Goal: Task Accomplishment & Management: Use online tool/utility

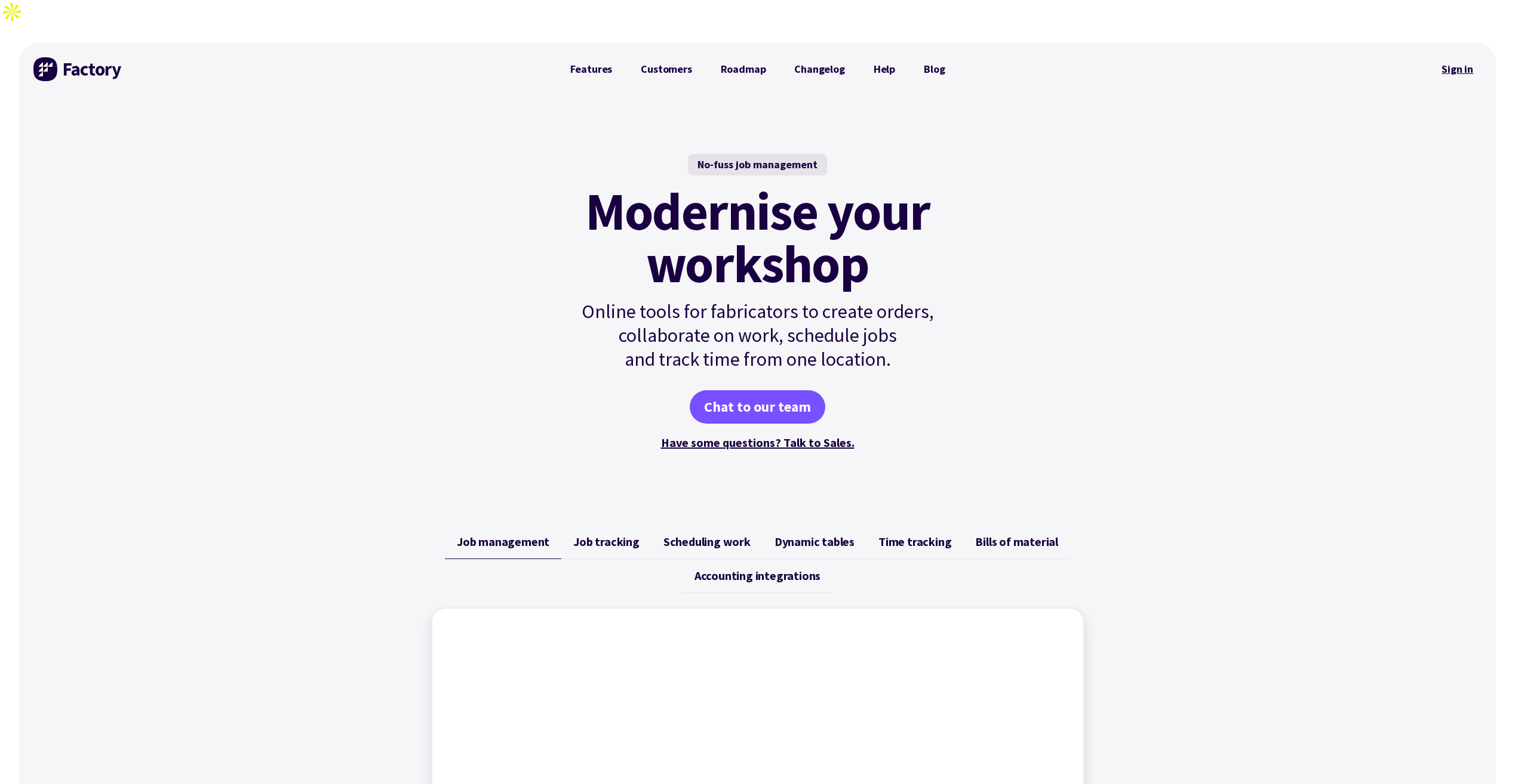
click at [1451, 56] on link "Sign in" at bounding box center [1457, 69] width 48 height 28
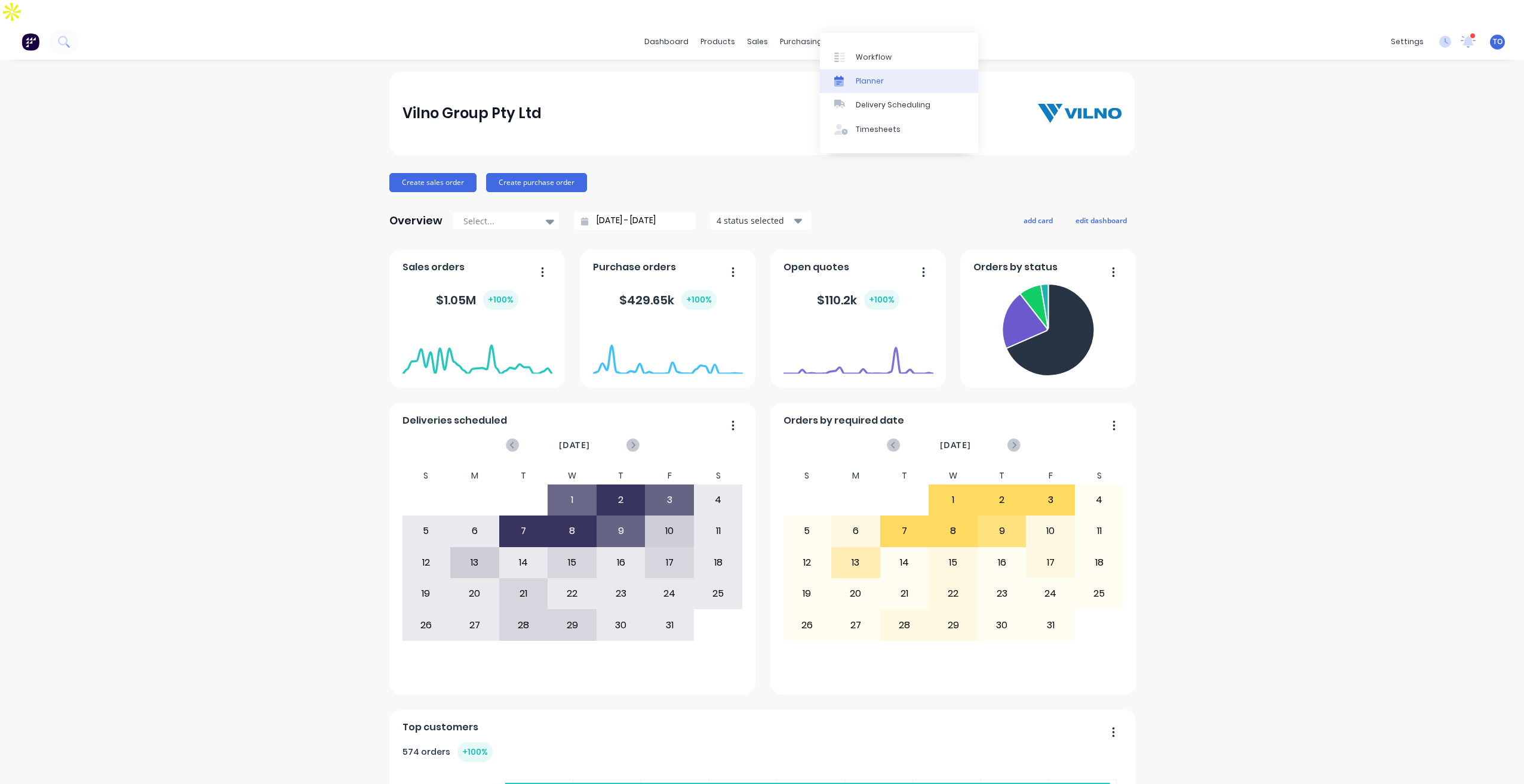
click at [868, 81] on div "Planner" at bounding box center [869, 81] width 28 height 11
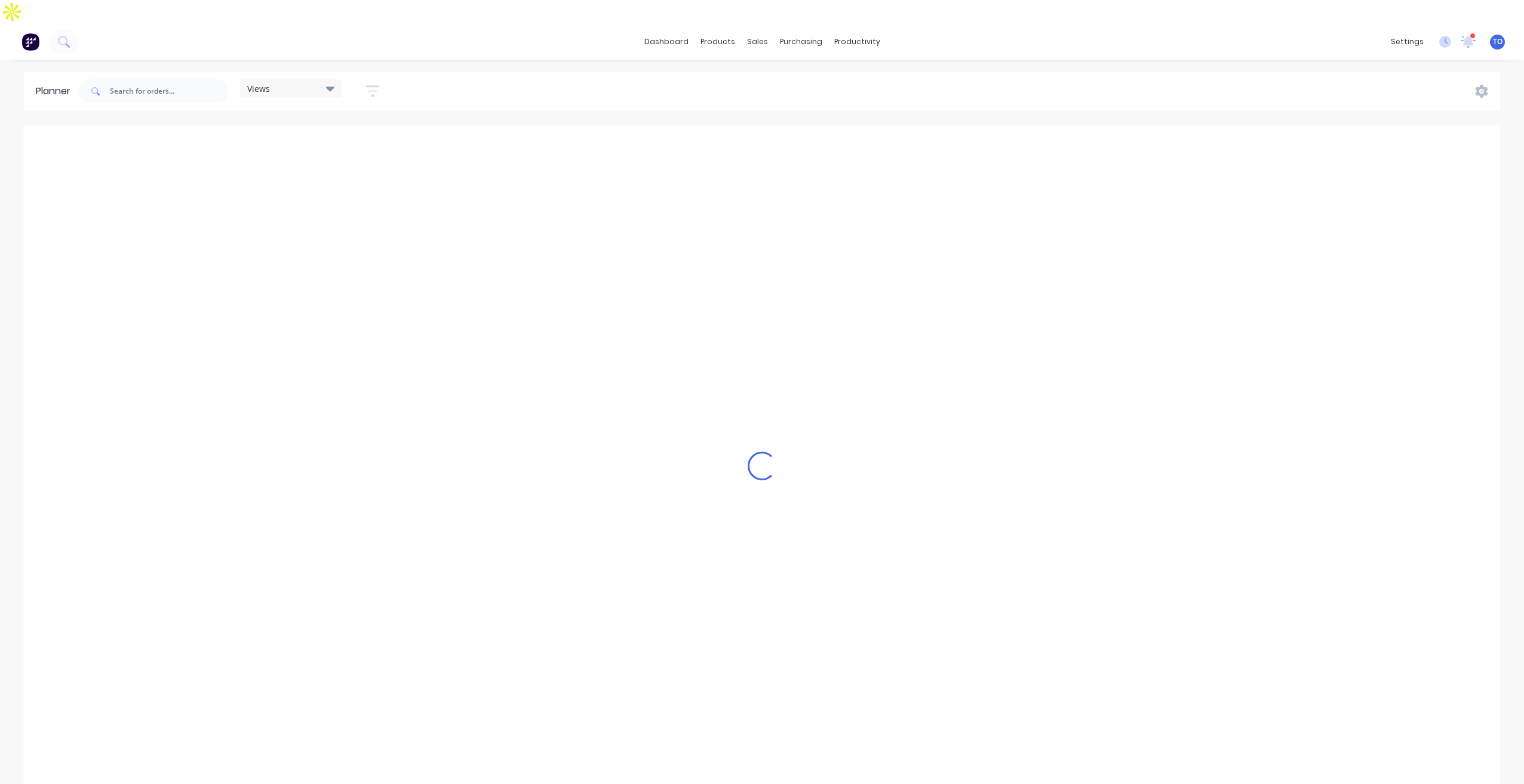
scroll to position [0, 1339]
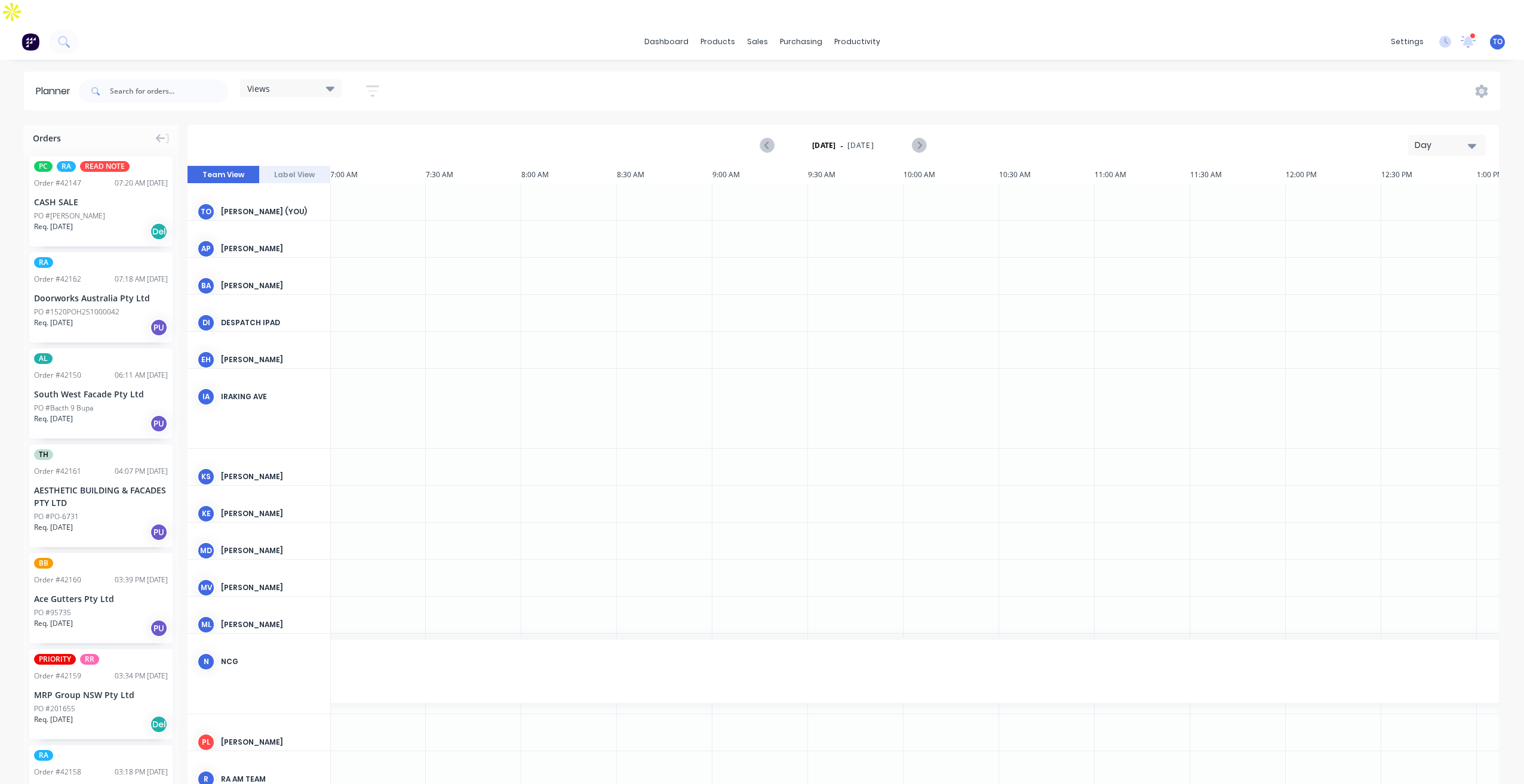
click at [1436, 139] on div "Day" at bounding box center [1442, 145] width 55 height 13
click at [1398, 189] on div "Week" at bounding box center [1426, 201] width 118 height 24
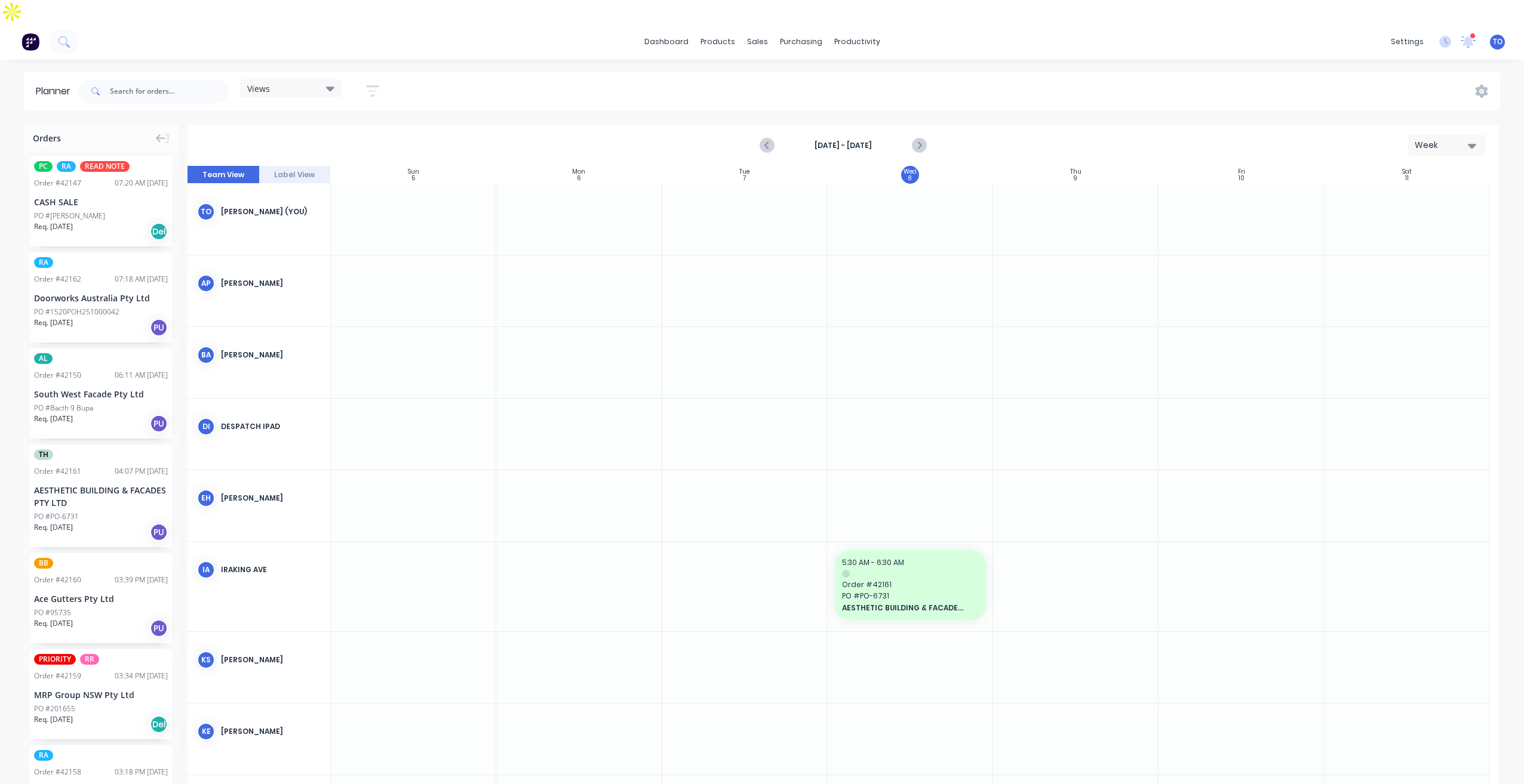
click at [361, 80] on button "button" at bounding box center [373, 91] width 38 height 23
click at [355, 127] on button "Show/Hide users" at bounding box center [317, 136] width 111 height 18
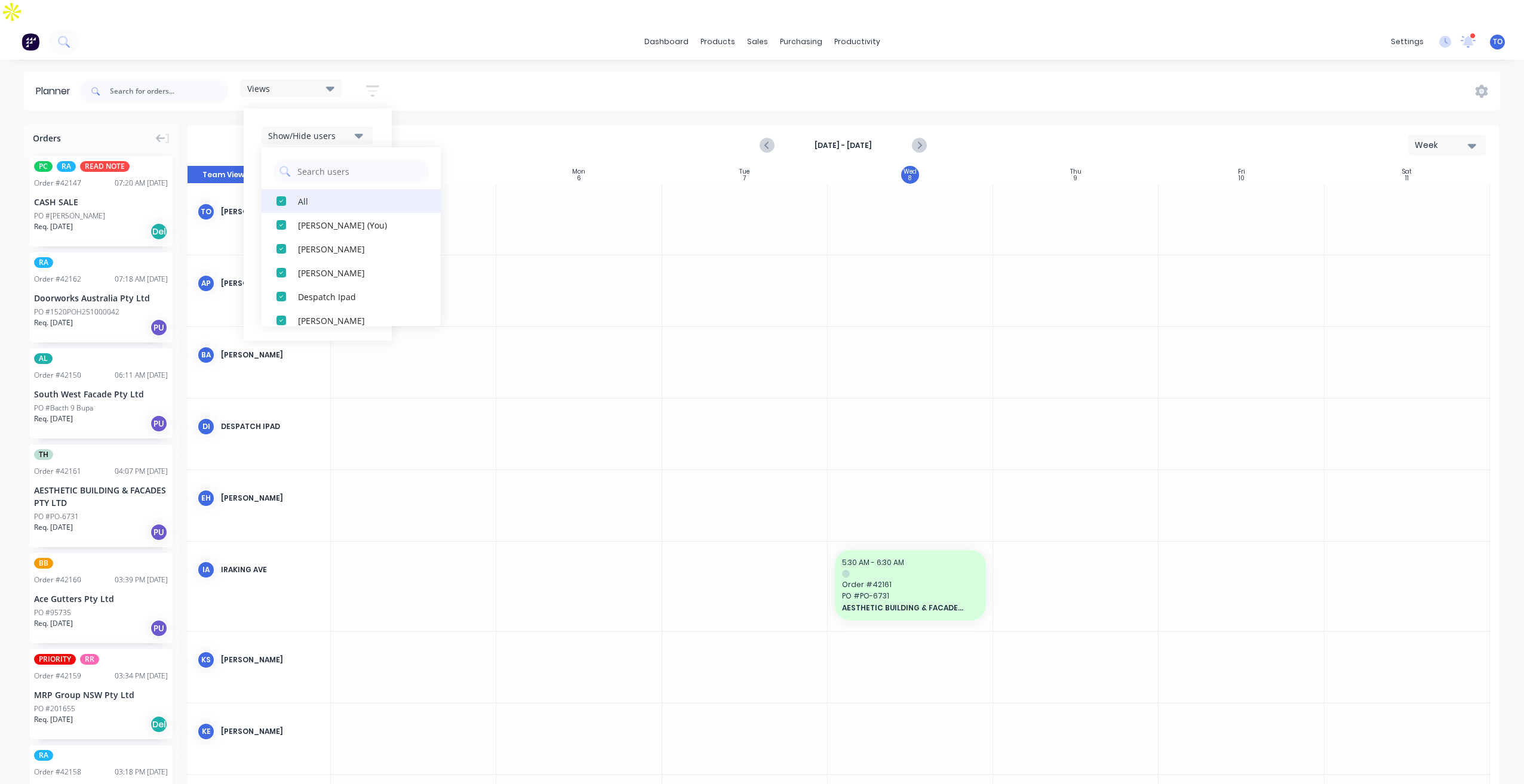
click at [295, 189] on button "All" at bounding box center [351, 201] width 179 height 24
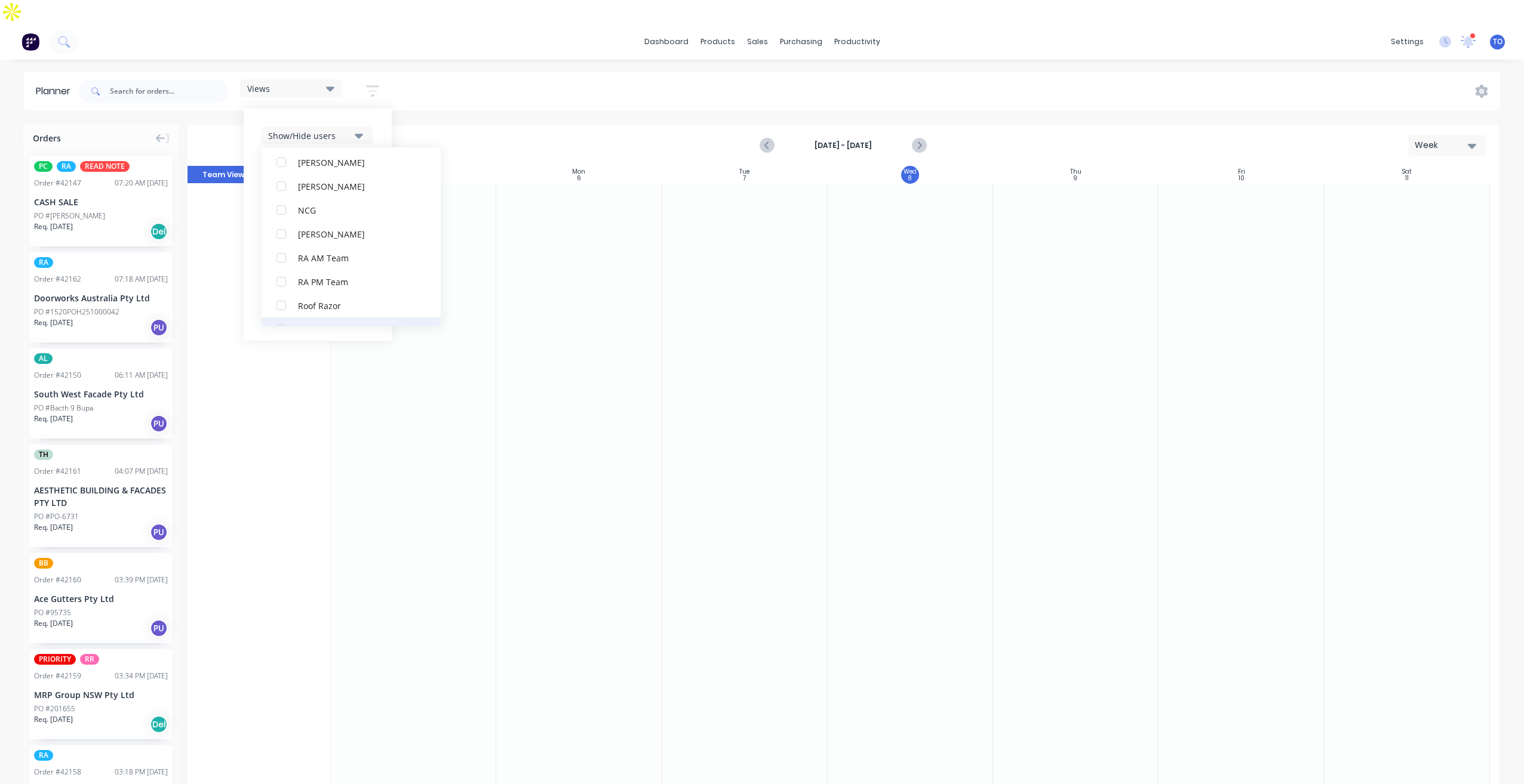
scroll to position [298, 0]
click at [310, 254] on div "RA PM Team" at bounding box center [358, 260] width 120 height 13
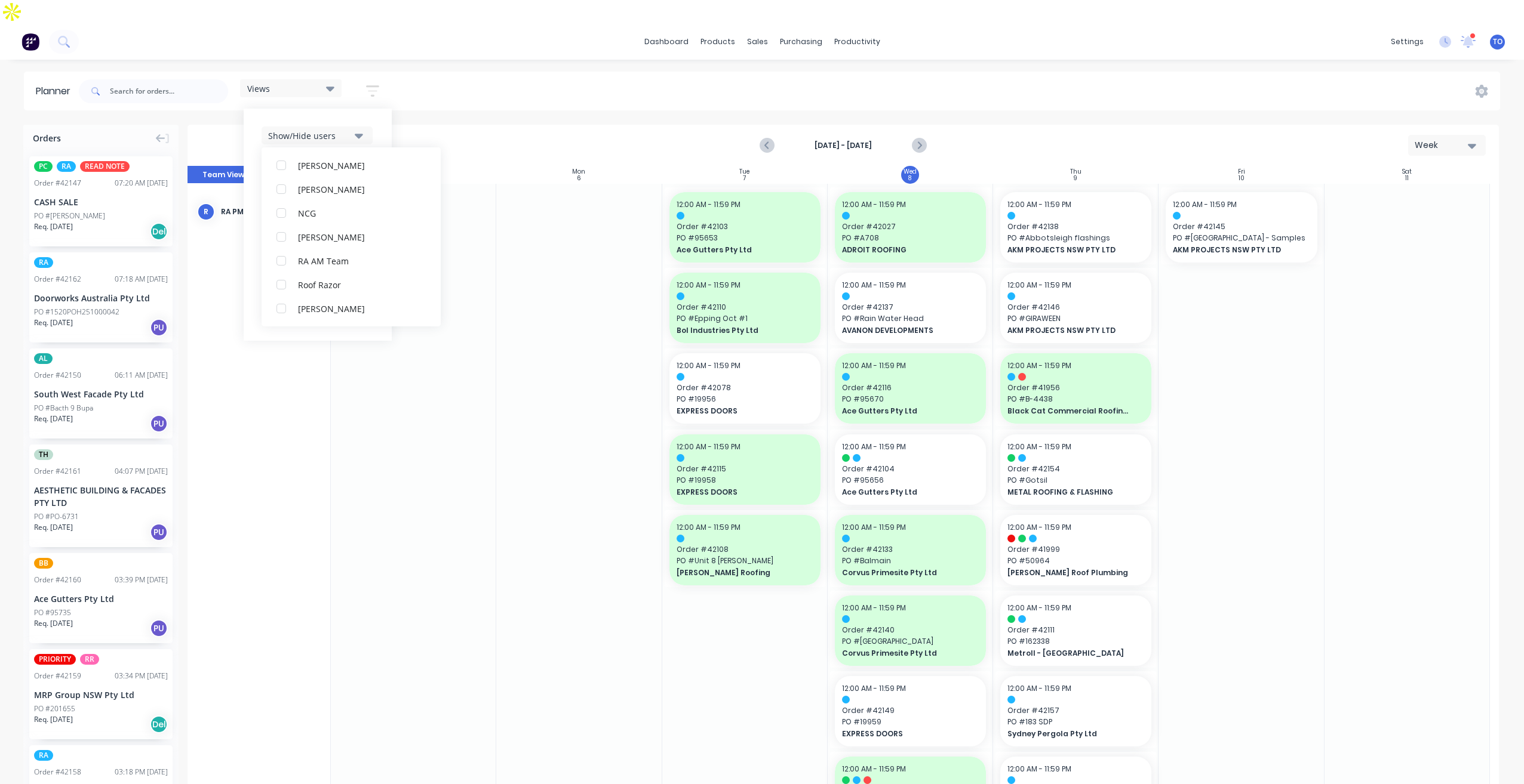
scroll to position [0, 0]
drag, startPoint x: 381, startPoint y: 113, endPoint x: 346, endPoint y: 161, distance: 59.4
click at [381, 112] on div "Show/Hide users All RA PM Team [PERSON_NAME] (You) [PERSON_NAME] [PERSON_NAME] …" at bounding box center [318, 225] width 148 height 232
click at [346, 139] on div "Show/Hide users Show/Hide orders Filter by status Filter by assignee Filter by …" at bounding box center [318, 225] width 112 height 196
click at [333, 165] on div "Show/Hide orders" at bounding box center [309, 171] width 83 height 13
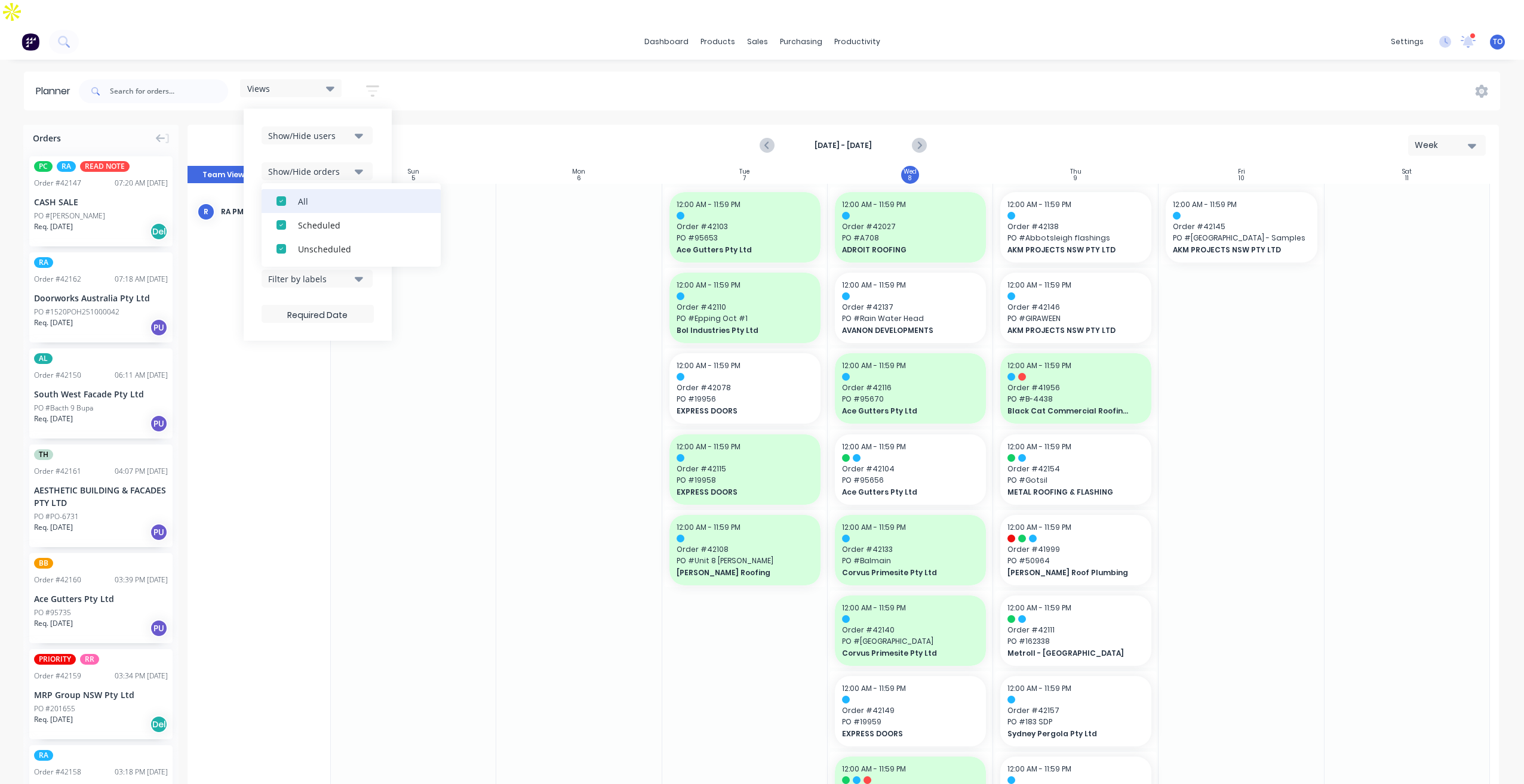
click at [297, 189] on button "All" at bounding box center [351, 201] width 179 height 24
click at [296, 237] on button "Unscheduled" at bounding box center [351, 249] width 179 height 24
click at [373, 127] on div "Show/Hide users Show/Hide orders All Scheduled Unscheduled Filter by status Fil…" at bounding box center [318, 225] width 112 height 196
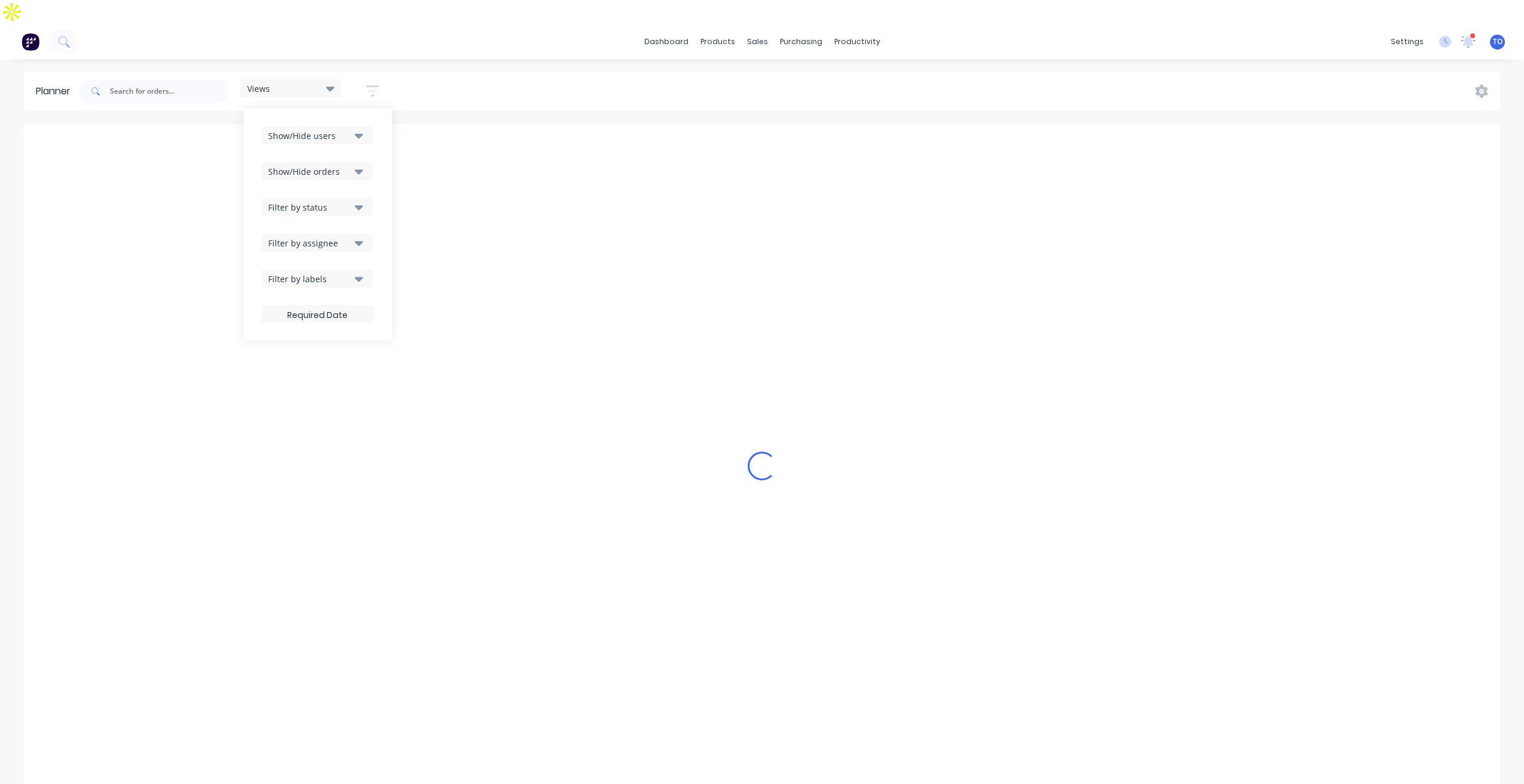
click at [345, 201] on div "Filter by status" at bounding box center [309, 207] width 83 height 13
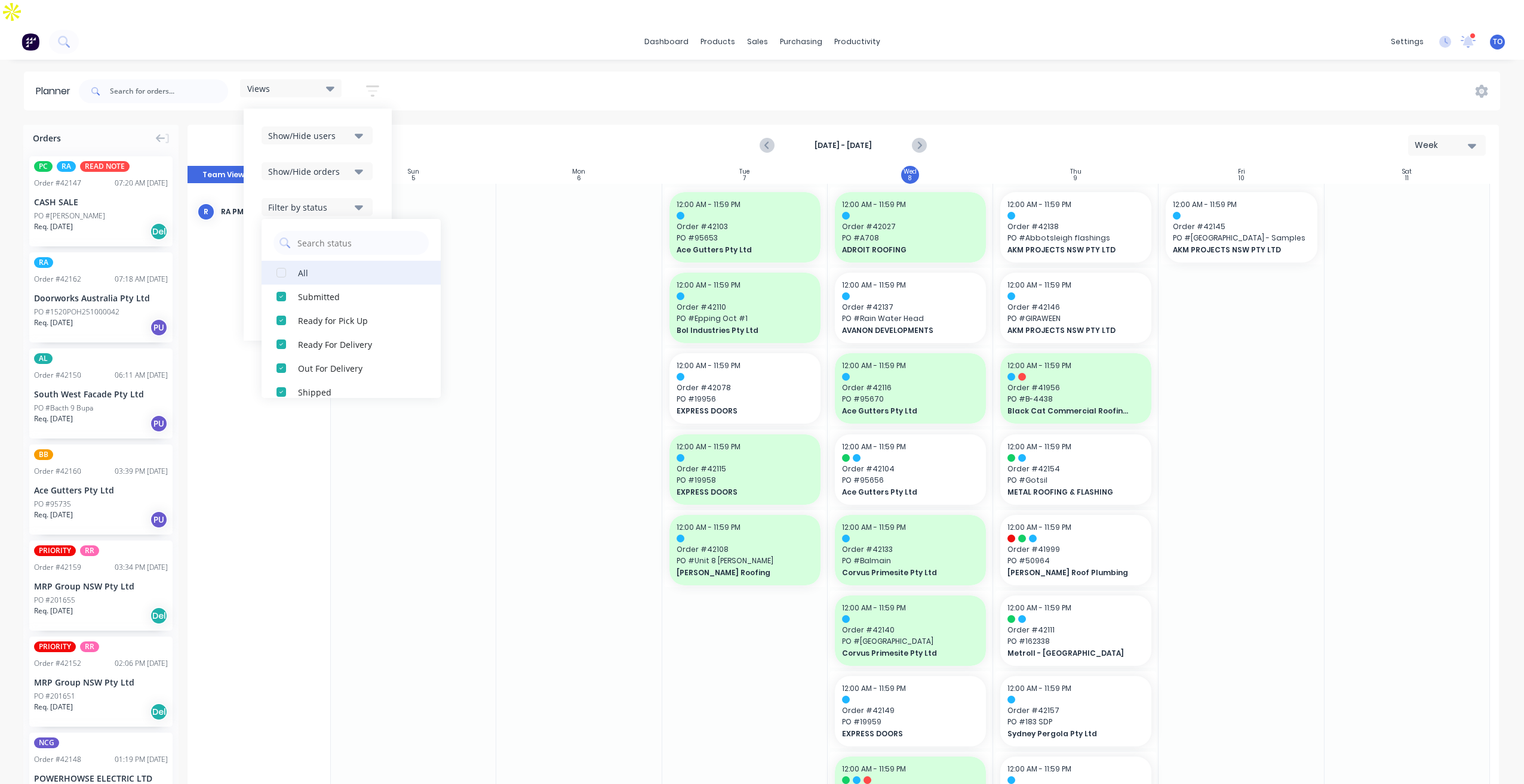
click at [297, 261] on button "All" at bounding box center [351, 273] width 179 height 24
drag, startPoint x: 373, startPoint y: 166, endPoint x: 365, endPoint y: 194, distance: 29.1
click at [373, 168] on div "Show/Hide users Show/Hide orders Filter by status All Draft Quote Archived Deli…" at bounding box center [318, 225] width 112 height 196
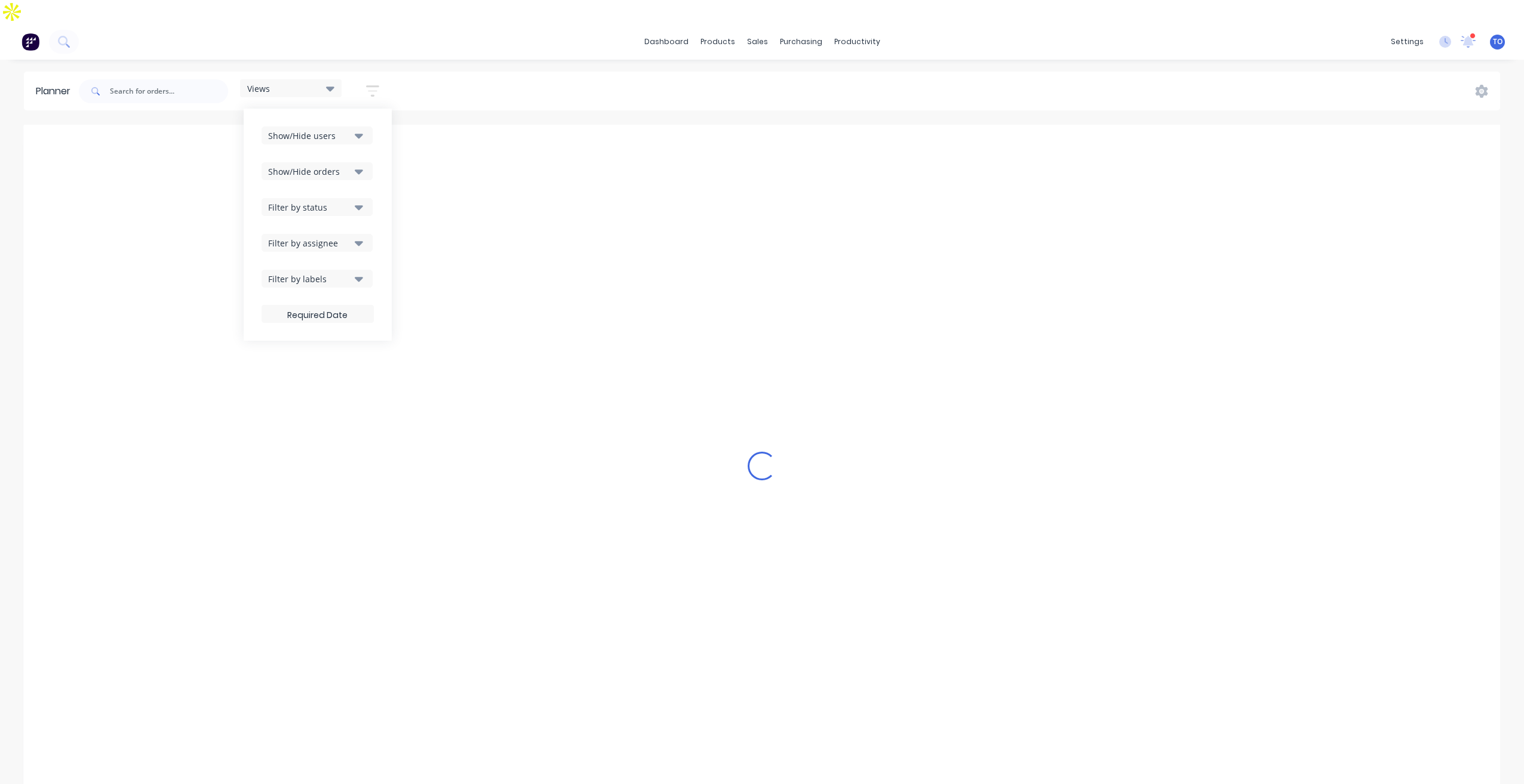
click at [334, 237] on div "Filter by assignee" at bounding box center [309, 243] width 83 height 13
click at [379, 181] on div "Show/Hide users Show/Hide orders Filter by status Filter by assignee All Unassi…" at bounding box center [318, 225] width 148 height 232
click at [340, 237] on div "Filter by assignee" at bounding box center [309, 243] width 83 height 13
click at [377, 160] on div "Show/Hide users Show/Hide orders Filter by status Filter by assignee All Unassi…" at bounding box center [318, 225] width 148 height 232
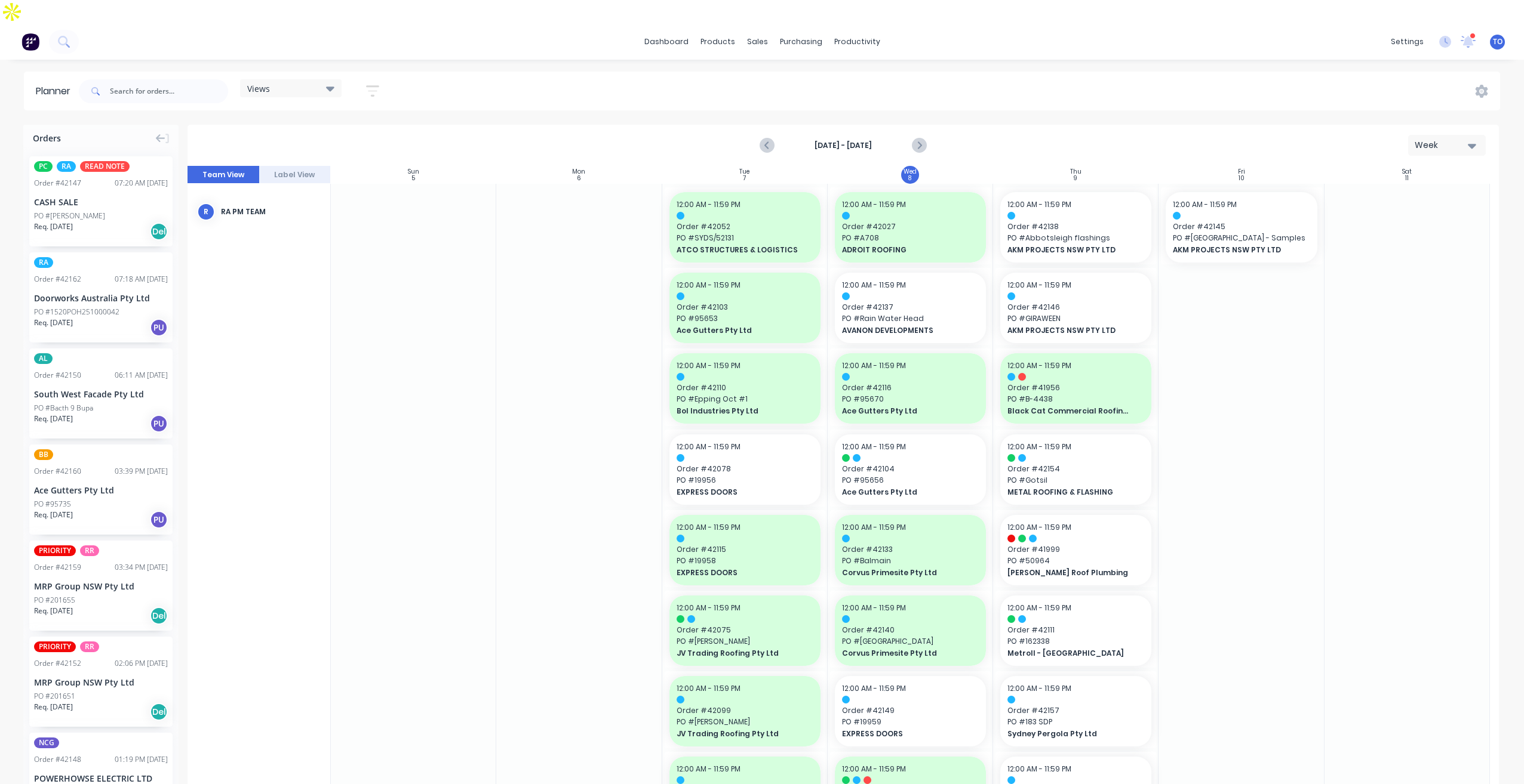
click at [987, 24] on div "dashboard products sales purchasing productivity dashboard products Product Cat…" at bounding box center [762, 42] width 1524 height 36
click at [372, 84] on icon "button" at bounding box center [373, 91] width 13 height 15
click at [360, 205] on icon "button" at bounding box center [359, 208] width 8 height 5
click at [358, 164] on icon "button" at bounding box center [359, 171] width 8 height 13
click at [374, 132] on div "Show/Hide users Show/Hide orders All Scheduled Unscheduled Filter by status Fil…" at bounding box center [318, 225] width 112 height 196
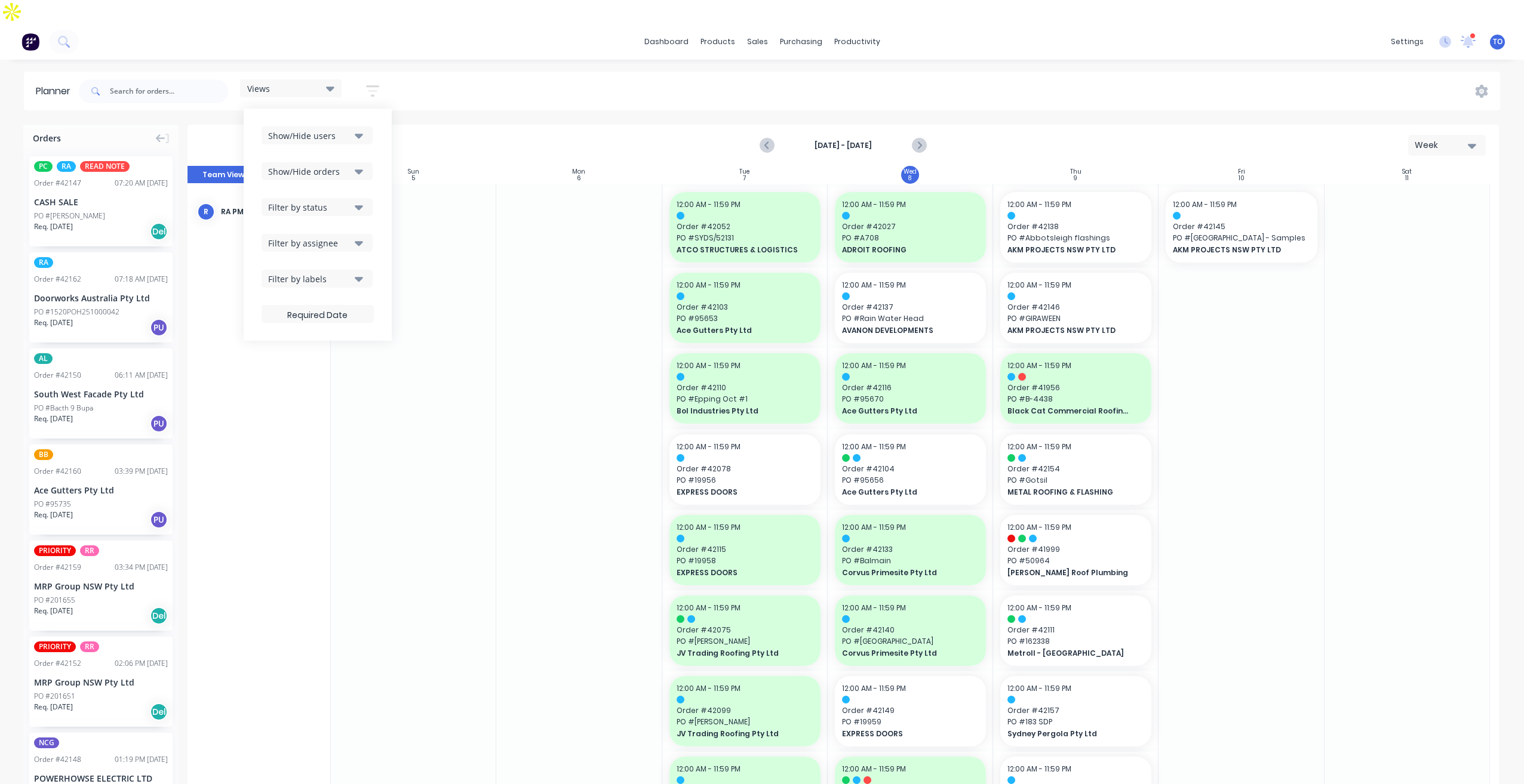
click at [366, 234] on button "Filter by assignee" at bounding box center [317, 243] width 111 height 18
click at [587, 74] on div "Views Save new view None (Default) edit Iraking edit [PERSON_NAME] edit [PERSON…" at bounding box center [788, 91] width 1423 height 36
click at [783, 475] on span "PO # 19956" at bounding box center [745, 480] width 137 height 11
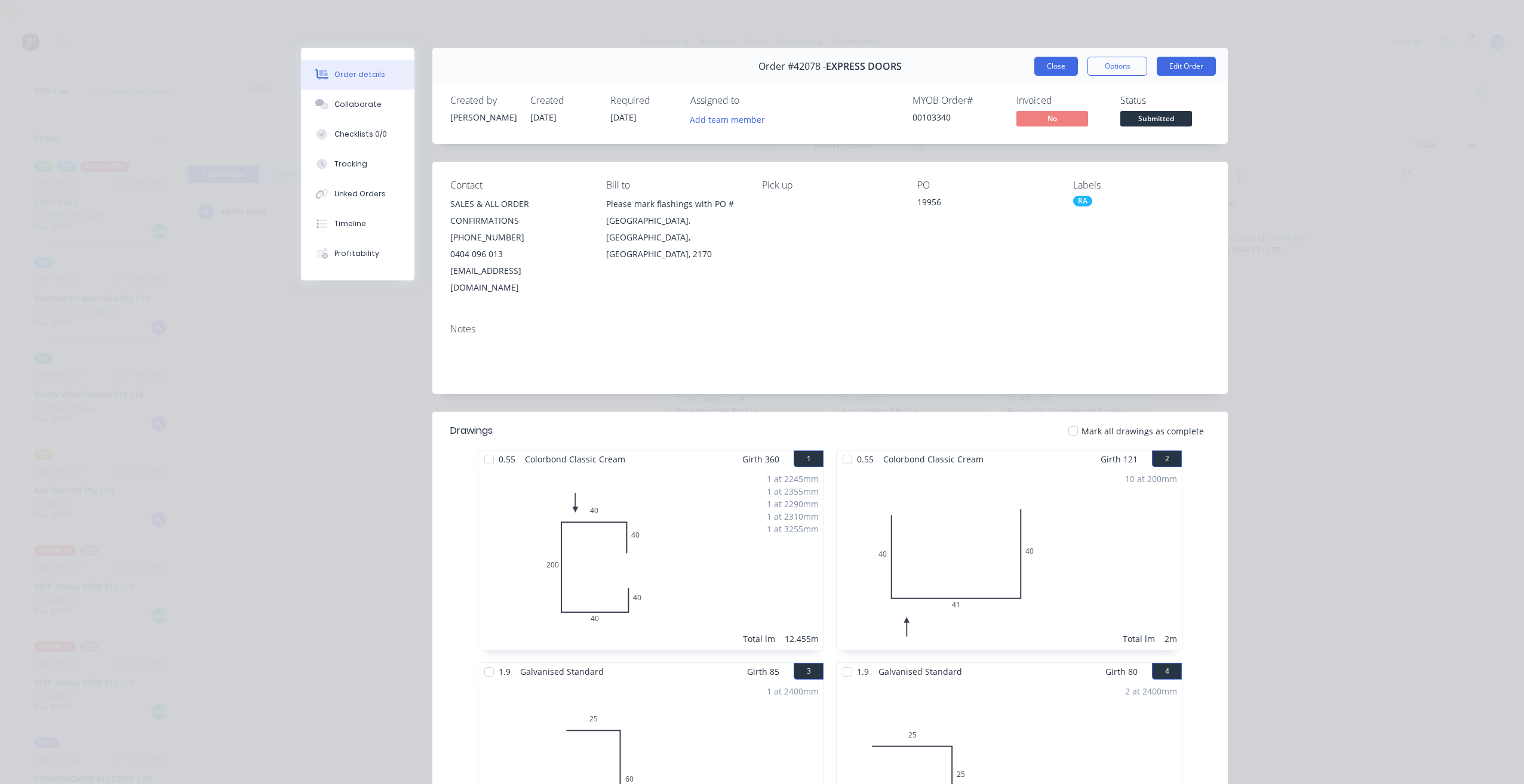
click at [1044, 64] on button "Close" at bounding box center [1056, 66] width 44 height 19
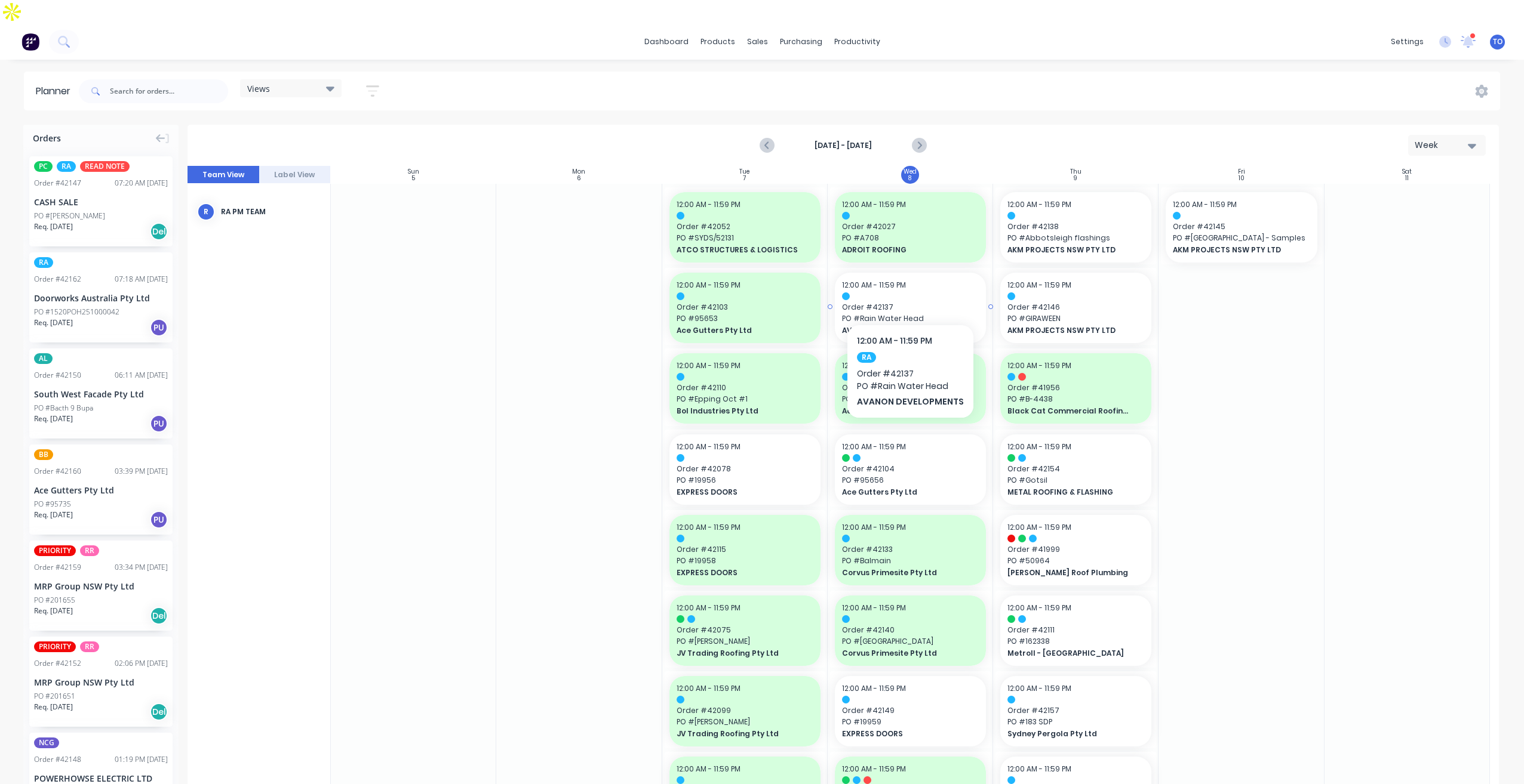
click at [926, 313] on span "PO # Rain Water Head" at bounding box center [910, 319] width 137 height 11
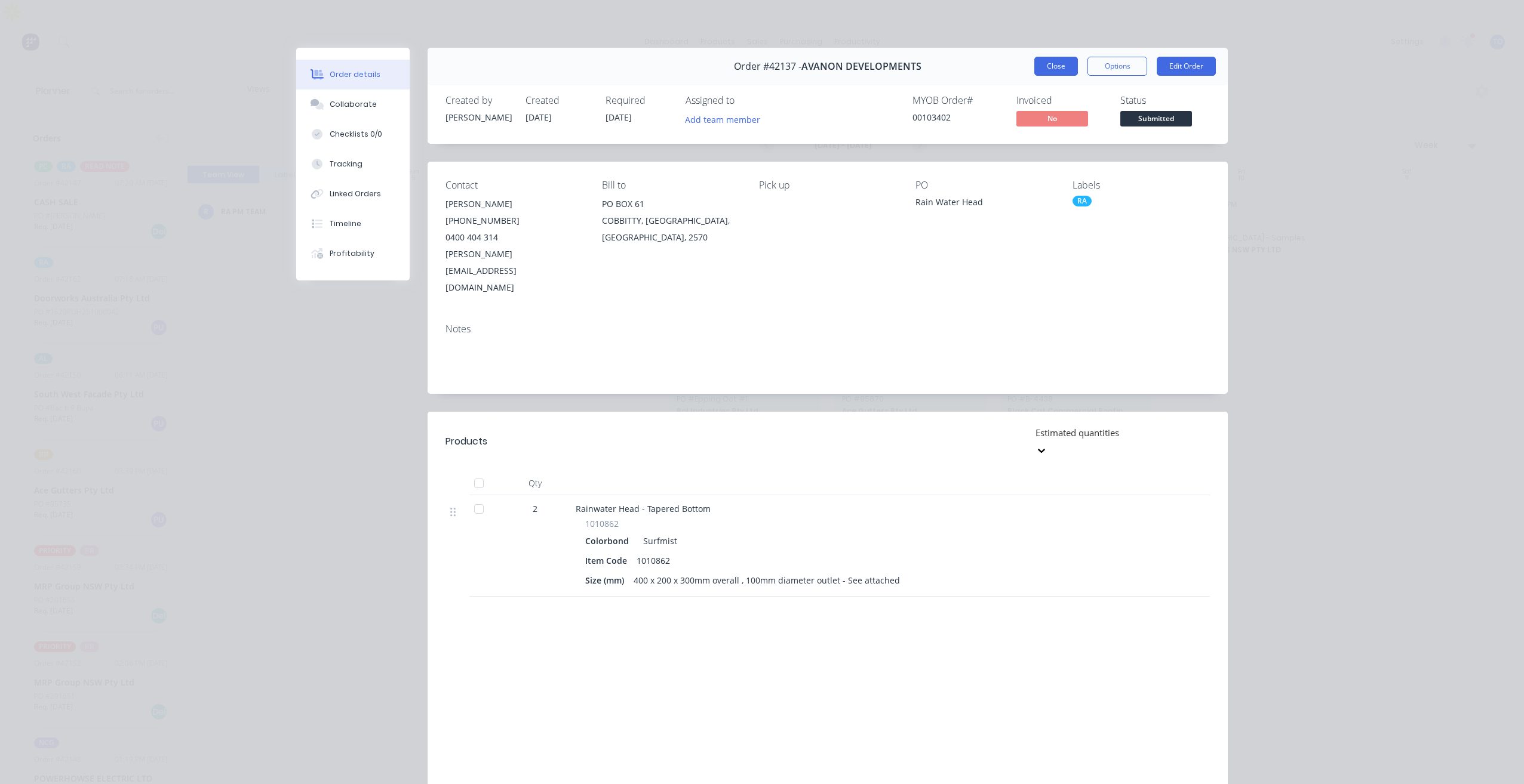
click at [1061, 72] on button "Close" at bounding box center [1056, 66] width 44 height 19
